Goal: Information Seeking & Learning: Learn about a topic

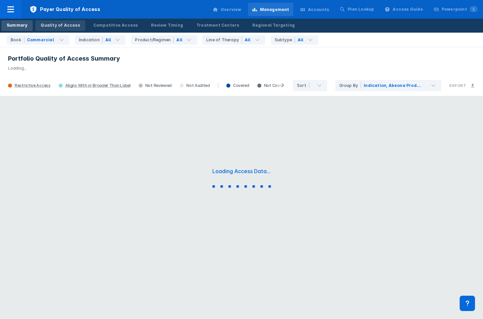
click at [66, 25] on div "Quality of Access" at bounding box center [60, 25] width 39 height 6
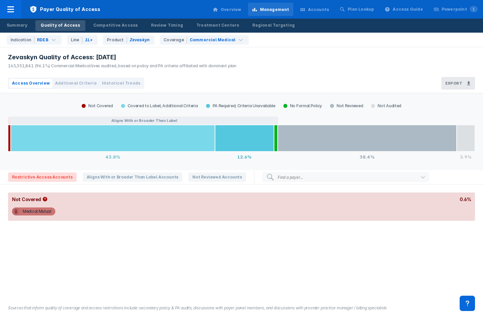
click at [117, 86] on span "Historical Trends" at bounding box center [121, 83] width 38 height 6
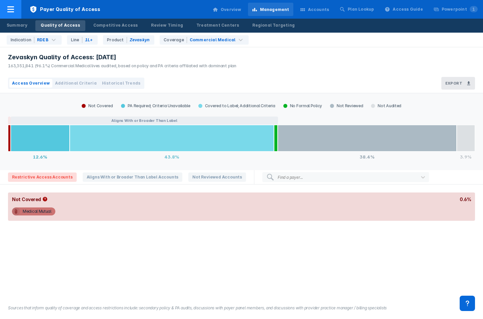
click at [7, 12] on icon at bounding box center [11, 9] width 8 height 8
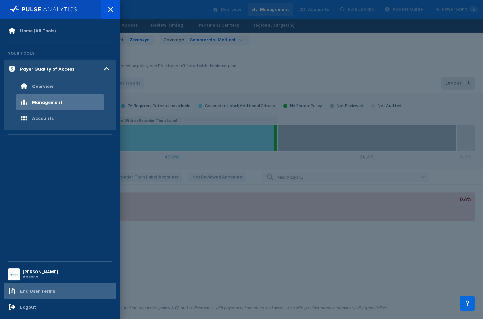
click at [33, 298] on div "End User Terms" at bounding box center [60, 291] width 112 height 16
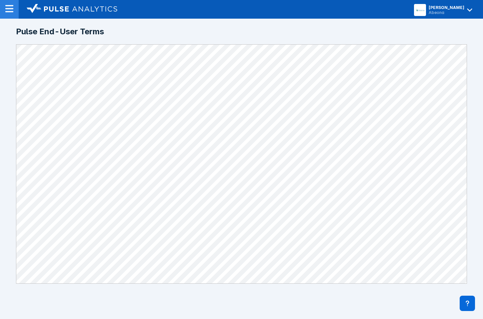
click at [7, 14] on div at bounding box center [9, 9] width 19 height 19
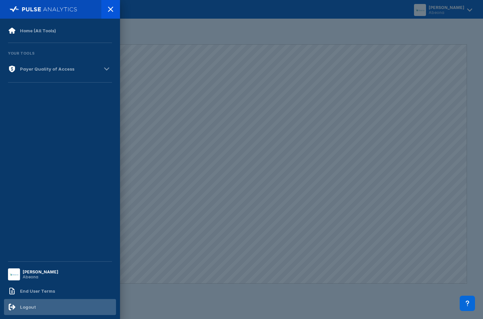
click at [31, 303] on div "Logout" at bounding box center [22, 307] width 28 height 8
